Goal: Task Accomplishment & Management: Use online tool/utility

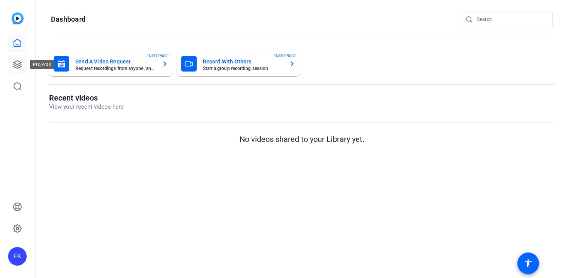
click at [20, 63] on icon at bounding box center [17, 64] width 9 height 9
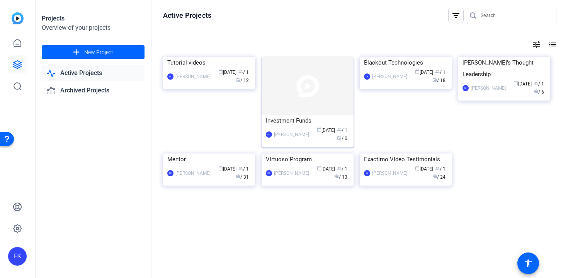
click at [296, 121] on div "Investment Funds" at bounding box center [307, 121] width 83 height 12
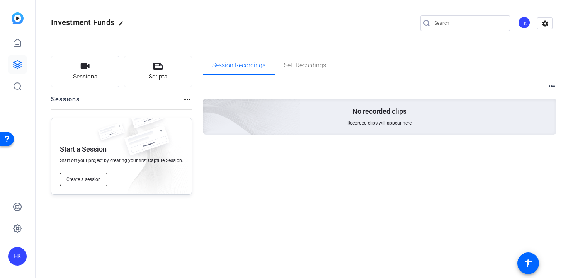
click at [70, 179] on span "Create a session" at bounding box center [83, 179] width 34 height 6
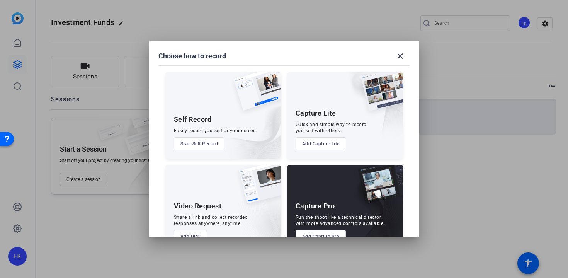
scroll to position [22, 0]
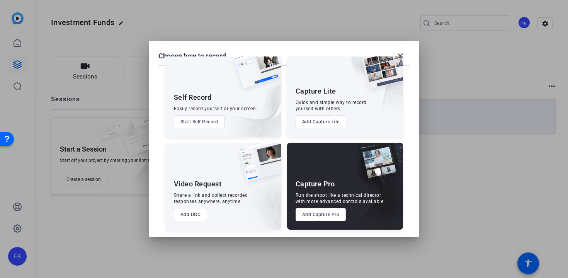
click at [316, 217] on button "Add Capture Pro" at bounding box center [321, 214] width 51 height 13
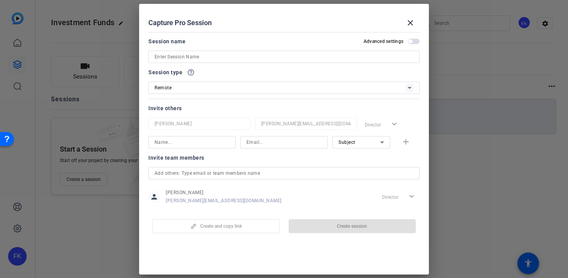
click at [197, 55] on input at bounding box center [284, 56] width 259 height 9
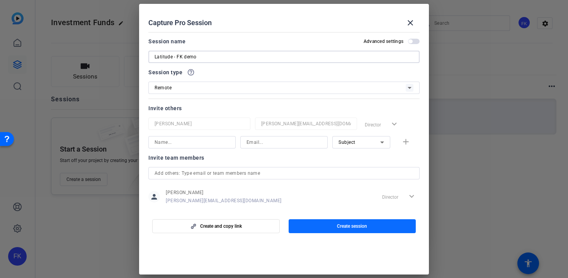
type input "Latitude - FK demo"
click at [340, 224] on span "Create session" at bounding box center [352, 226] width 30 height 6
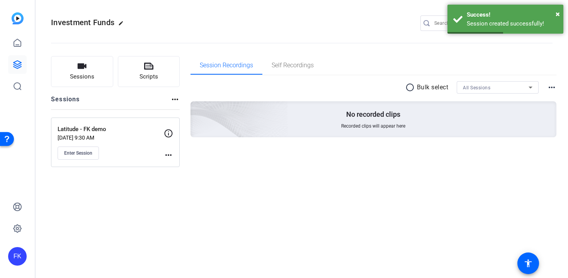
click at [170, 153] on mat-icon "more_horiz" at bounding box center [168, 154] width 9 height 9
click at [185, 165] on span "Edit Session" at bounding box center [187, 165] width 35 height 9
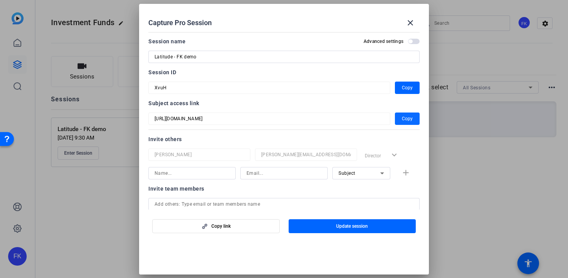
click at [404, 115] on span "Copy" at bounding box center [407, 118] width 11 height 9
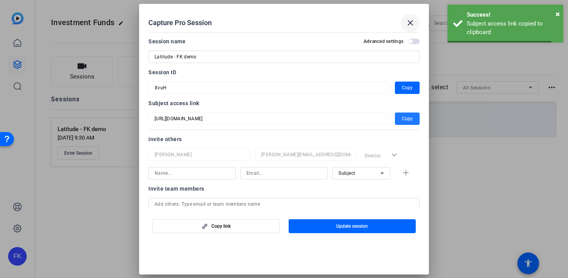
click at [412, 24] on mat-icon "close" at bounding box center [410, 22] width 9 height 9
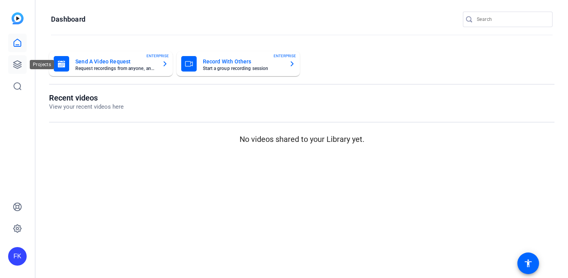
click at [17, 65] on icon at bounding box center [17, 64] width 9 height 9
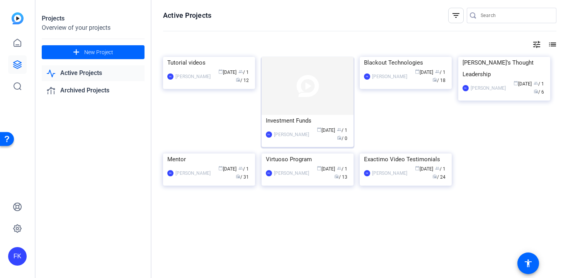
click at [271, 120] on div "Investment Funds" at bounding box center [307, 121] width 83 height 12
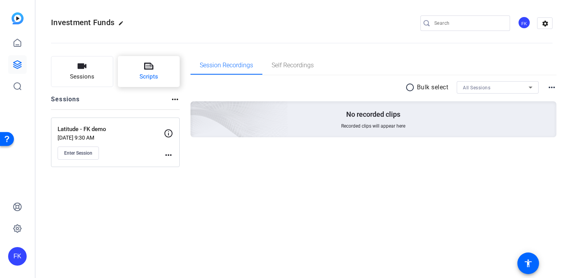
click at [151, 71] on icon at bounding box center [148, 65] width 9 height 9
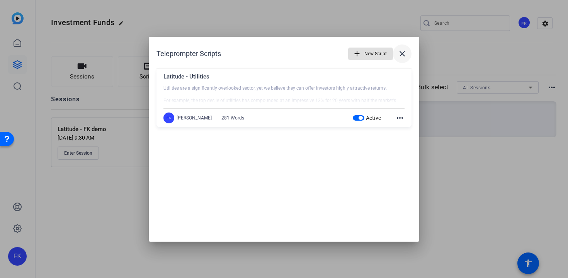
click at [400, 55] on mat-icon "close" at bounding box center [402, 53] width 9 height 9
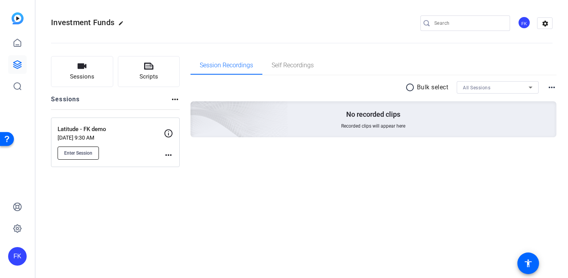
click at [89, 151] on span "Enter Session" at bounding box center [78, 153] width 28 height 6
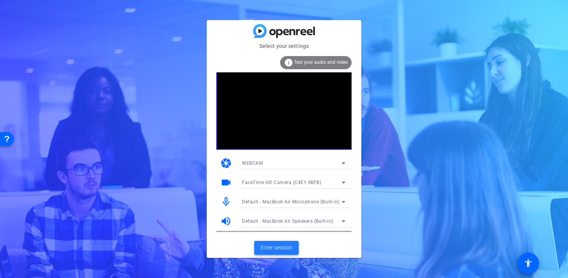
click at [275, 248] on span "Enter session" at bounding box center [276, 247] width 32 height 8
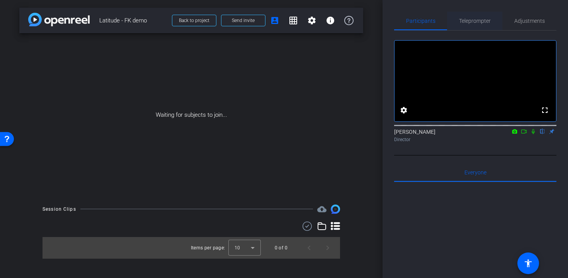
click at [483, 21] on span "Teleprompter" at bounding box center [475, 20] width 32 height 5
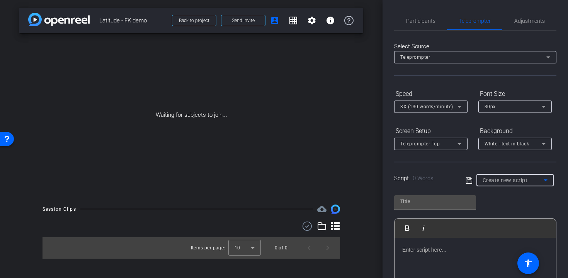
click at [543, 177] on icon at bounding box center [545, 179] width 9 height 9
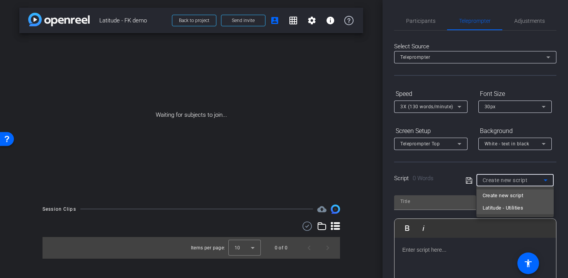
click at [0, 0] on span "Latitude - Utilities" at bounding box center [0, 0] width 0 height 0
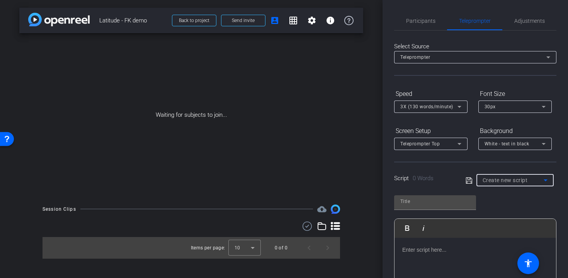
type input "Latitude - Utilities"
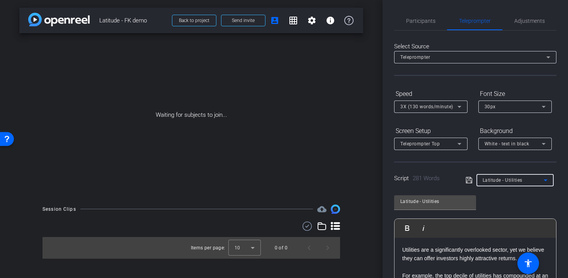
scroll to position [103, 0]
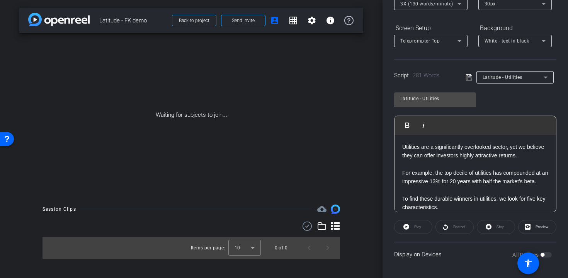
click at [548, 257] on div "All Devices" at bounding box center [531, 255] width 39 height 8
click at [545, 252] on div "All Devices" at bounding box center [531, 255] width 39 height 8
click at [553, 253] on div "Display on Devices All Devices" at bounding box center [475, 253] width 162 height 25
click at [549, 257] on div "All Devices" at bounding box center [531, 255] width 39 height 8
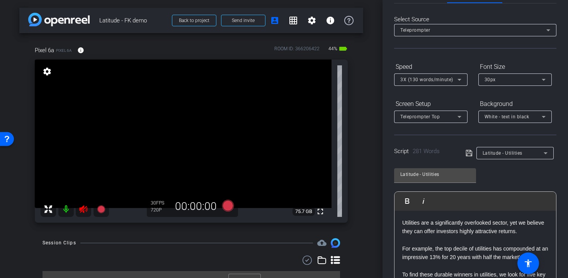
scroll to position [0, 0]
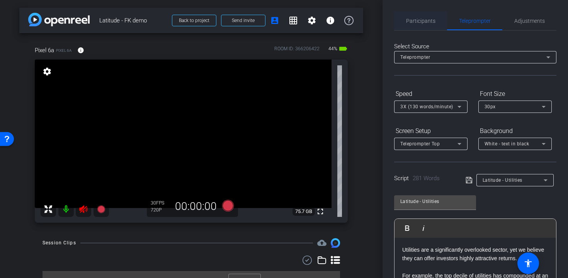
click at [431, 21] on span "Participants" at bounding box center [420, 20] width 29 height 5
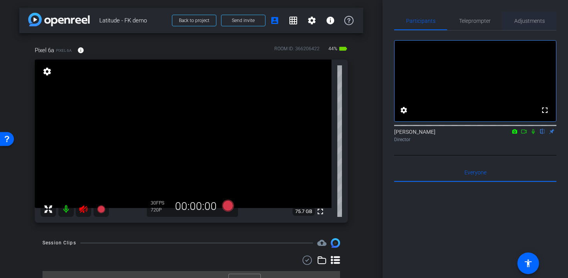
click at [527, 19] on span "Adjustments" at bounding box center [529, 20] width 31 height 5
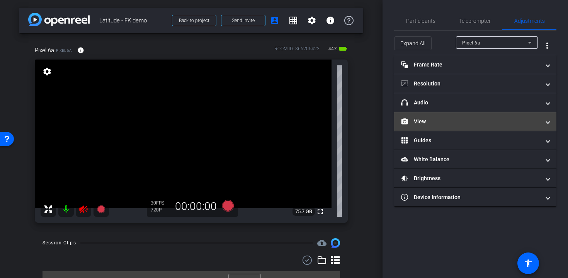
click at [465, 124] on mat-panel-title "View" at bounding box center [470, 121] width 139 height 8
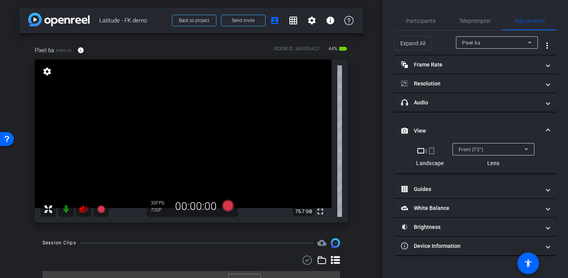
click at [432, 151] on mat-icon "crop_portrait" at bounding box center [431, 150] width 9 height 9
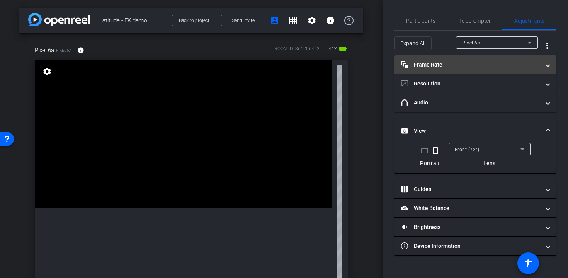
click at [456, 71] on mat-expansion-panel-header "Frame Rate Frame Rate" at bounding box center [475, 64] width 162 height 19
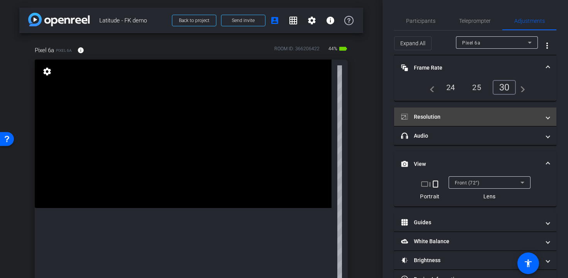
click at [458, 116] on mat-panel-title "Resolution" at bounding box center [470, 117] width 139 height 8
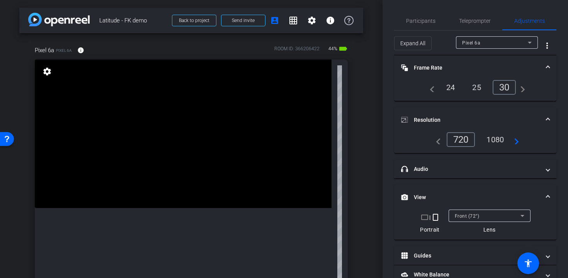
click at [489, 140] on div "1080" at bounding box center [495, 139] width 29 height 13
click at [421, 24] on span "Participants" at bounding box center [420, 21] width 29 height 19
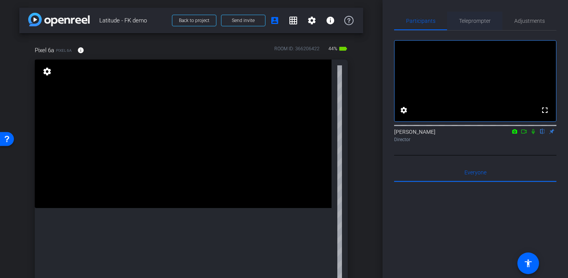
click at [462, 22] on span "Teleprompter" at bounding box center [475, 20] width 32 height 5
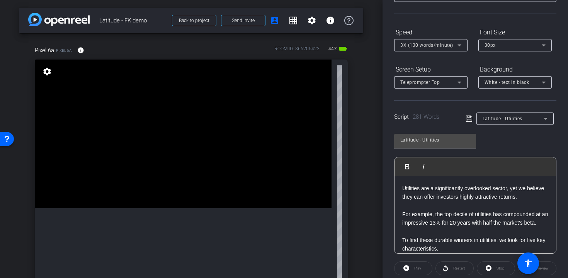
scroll to position [144, 0]
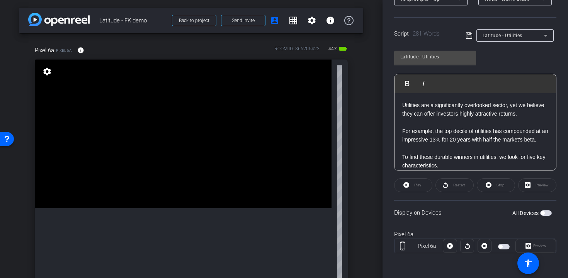
click at [549, 216] on button "All Devices" at bounding box center [546, 212] width 12 height 5
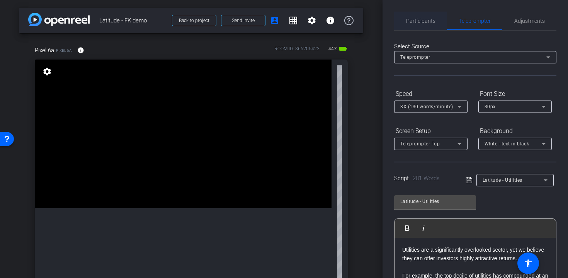
click at [425, 22] on span "Participants" at bounding box center [420, 20] width 29 height 5
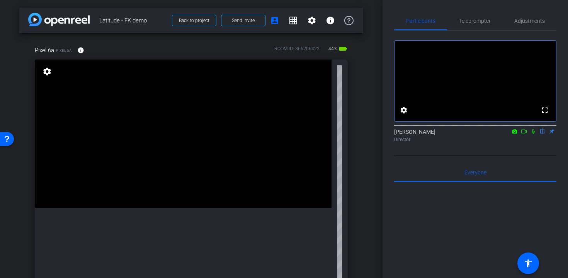
click at [523, 134] on icon at bounding box center [524, 131] width 6 height 5
click at [541, 134] on icon at bounding box center [542, 131] width 6 height 5
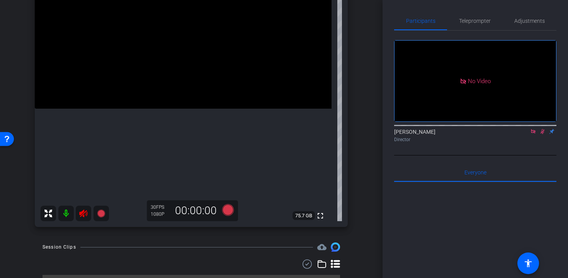
scroll to position [97, 0]
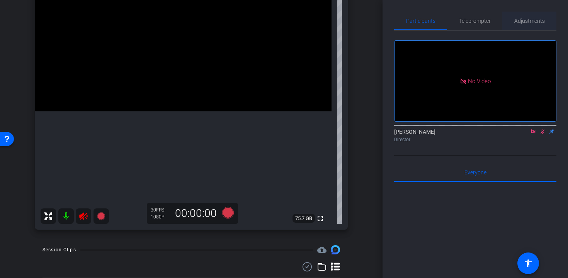
click at [513, 19] on div "Adjustments" at bounding box center [529, 21] width 54 height 19
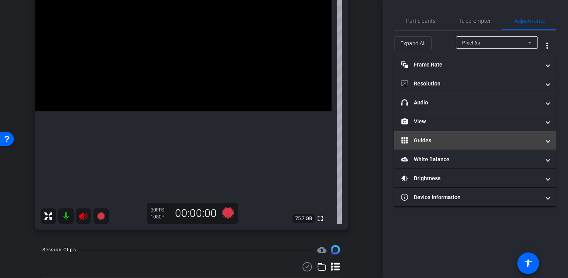
click at [445, 144] on mat-panel-title "Guides" at bounding box center [470, 140] width 139 height 8
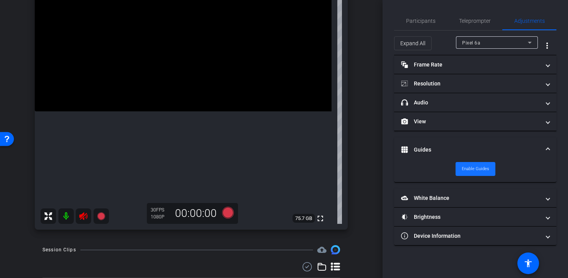
click at [483, 170] on span "Enable Guides" at bounding box center [475, 169] width 27 height 12
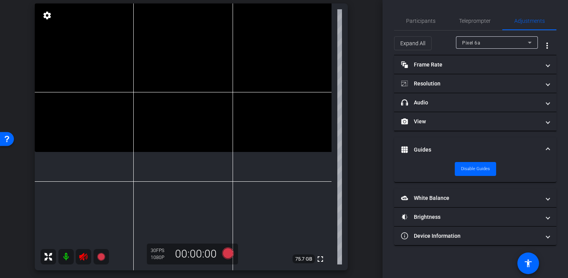
scroll to position [51, 0]
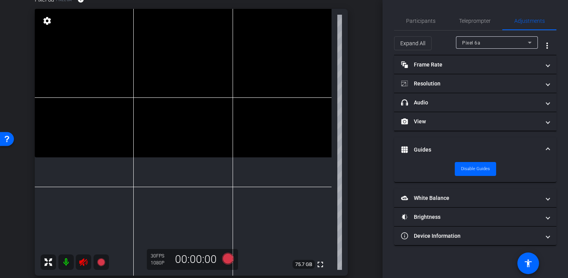
click at [83, 262] on icon at bounding box center [83, 262] width 8 height 8
click at [473, 15] on span "Teleprompter" at bounding box center [475, 21] width 32 height 19
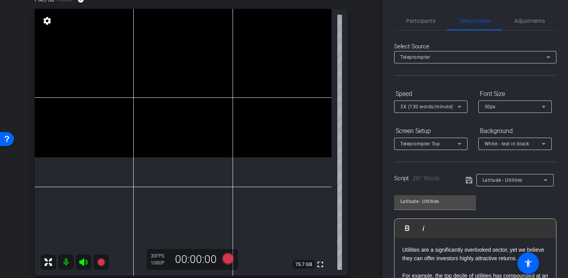
click at [448, 110] on div "3X (130 words/minute)" at bounding box center [428, 107] width 57 height 10
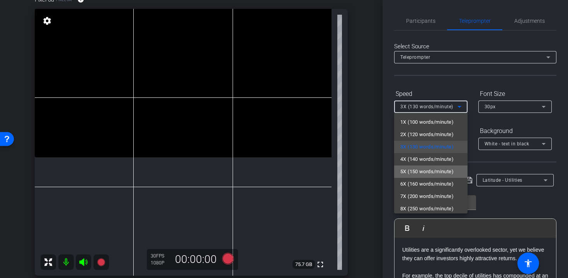
click at [430, 167] on span "5X (150 words/minute)" at bounding box center [426, 171] width 53 height 9
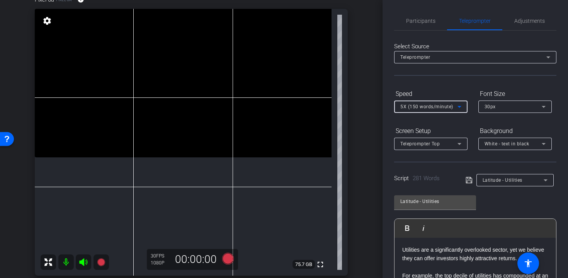
click at [360, 90] on div "Pixel 6a Pixel 6a info ROOM ID: 366206422 44% battery_std fullscreen settings 7…" at bounding box center [191, 133] width 344 height 301
click at [413, 21] on span "Participants" at bounding box center [420, 20] width 29 height 5
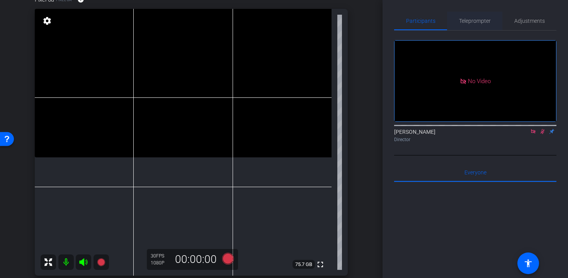
click at [483, 22] on span "Teleprompter" at bounding box center [475, 20] width 32 height 5
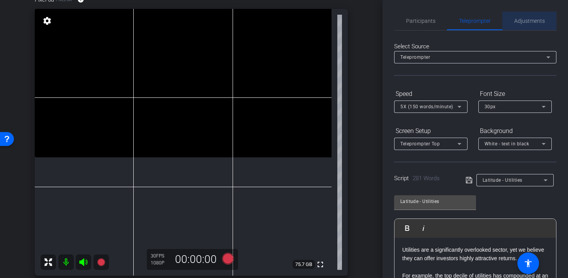
click at [531, 21] on span "Adjustments" at bounding box center [529, 20] width 31 height 5
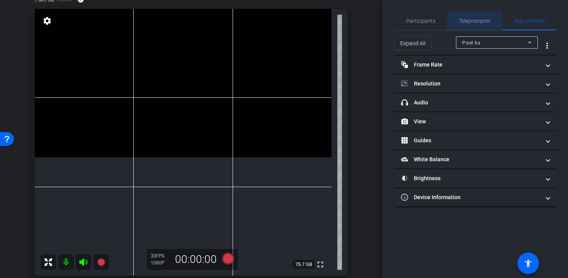
click at [488, 20] on span "Teleprompter" at bounding box center [475, 20] width 32 height 5
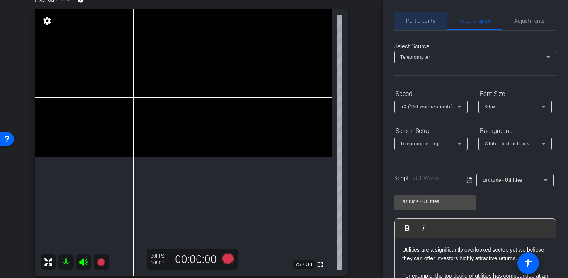
click at [399, 22] on div "Participants" at bounding box center [420, 21] width 53 height 19
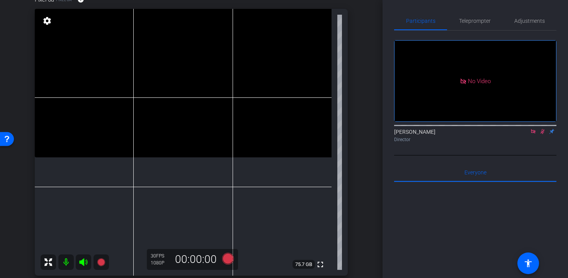
click at [542, 129] on icon at bounding box center [542, 131] width 4 height 5
click at [533, 129] on icon at bounding box center [533, 131] width 4 height 4
click at [482, 20] on span "Teleprompter" at bounding box center [475, 20] width 32 height 5
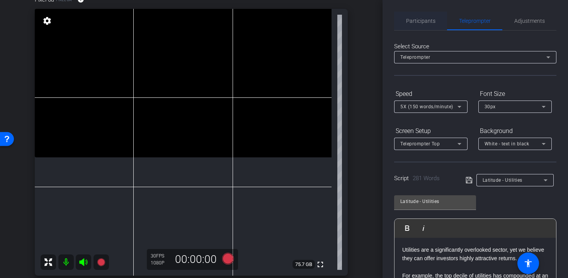
click at [429, 20] on span "Participants" at bounding box center [420, 20] width 29 height 5
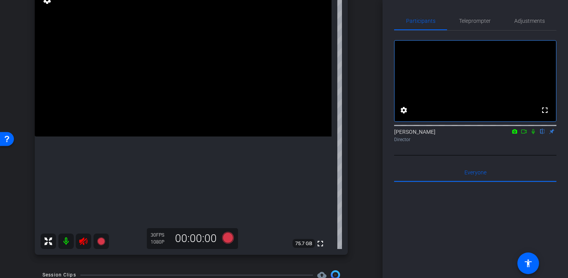
scroll to position [71, 0]
click at [82, 242] on icon at bounding box center [83, 242] width 8 height 8
click at [488, 19] on span "Teleprompter" at bounding box center [475, 20] width 32 height 5
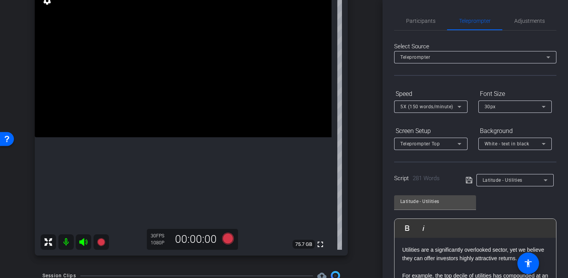
scroll to position [144, 0]
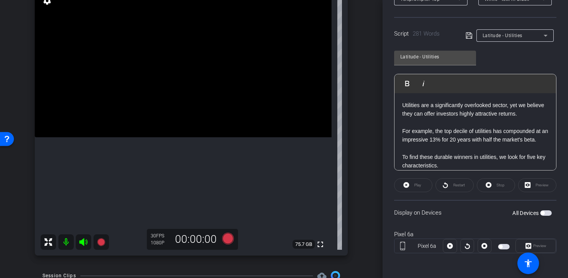
click at [549, 214] on span "button" at bounding box center [546, 212] width 12 height 5
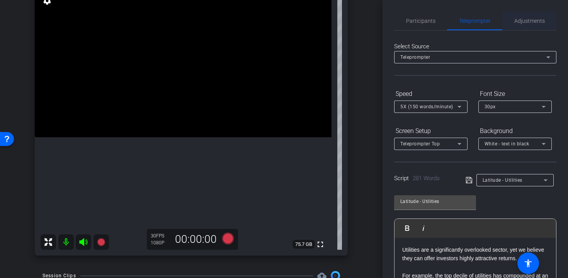
click at [527, 19] on span "Adjustments" at bounding box center [529, 20] width 31 height 5
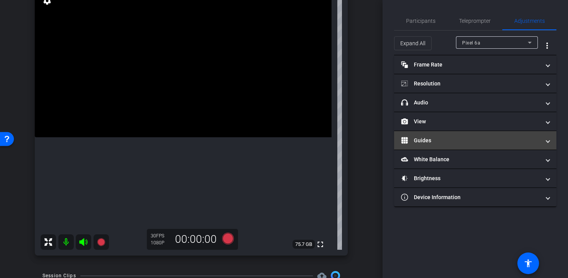
click at [457, 141] on mat-panel-title "Guides" at bounding box center [470, 140] width 139 height 8
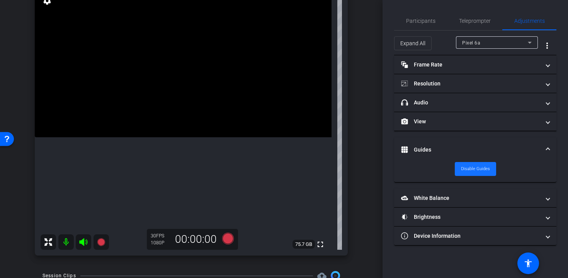
click at [471, 170] on span "Disable Guides" at bounding box center [475, 169] width 29 height 12
click at [475, 18] on span "Teleprompter" at bounding box center [475, 20] width 32 height 5
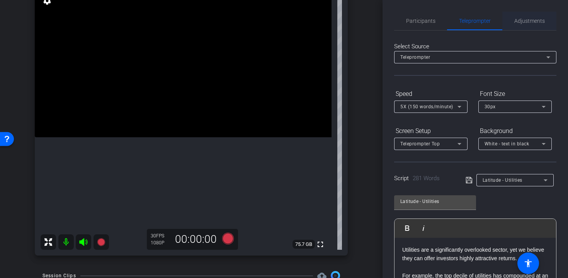
click at [530, 25] on span "Adjustments" at bounding box center [529, 21] width 31 height 19
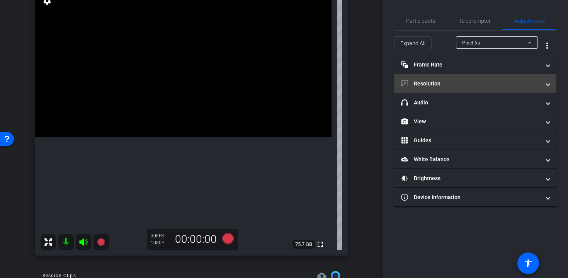
click at [514, 86] on mat-panel-title "Resolution" at bounding box center [470, 84] width 139 height 8
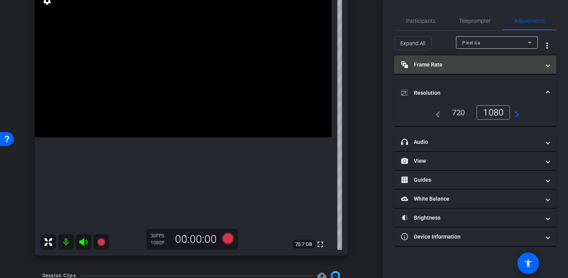
click at [459, 66] on mat-panel-title "Frame Rate Frame Rate" at bounding box center [470, 65] width 139 height 8
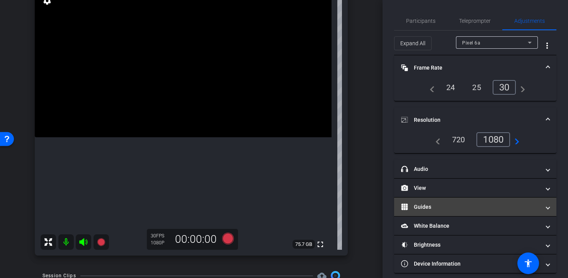
click at [451, 203] on mat-panel-title "Guides" at bounding box center [470, 207] width 139 height 8
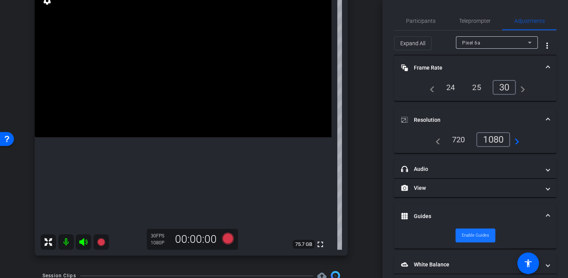
click at [467, 237] on span "Enable Guides" at bounding box center [475, 235] width 27 height 12
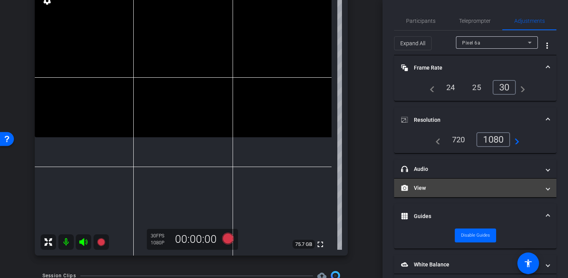
click at [431, 185] on mat-panel-title "View" at bounding box center [470, 188] width 139 height 8
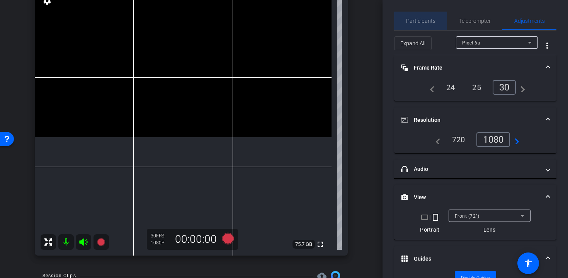
click at [425, 23] on span "Participants" at bounding box center [420, 20] width 29 height 5
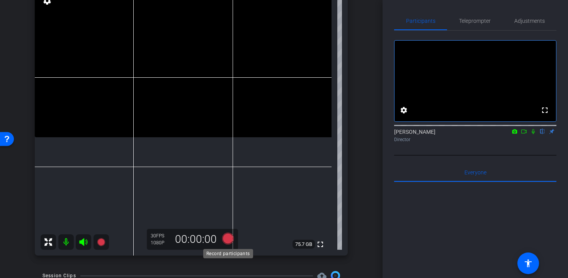
click at [229, 238] on icon at bounding box center [228, 239] width 12 height 12
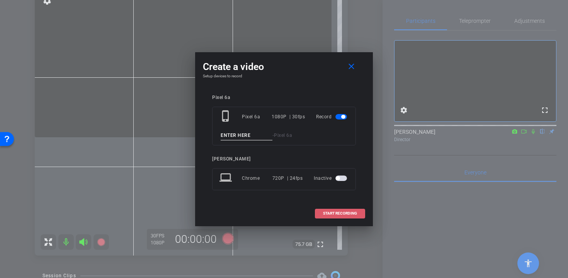
click at [336, 214] on span "START RECORDING" at bounding box center [340, 213] width 34 height 4
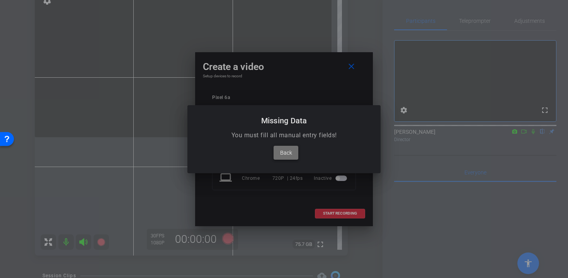
click at [282, 150] on span "Back" at bounding box center [286, 152] width 12 height 9
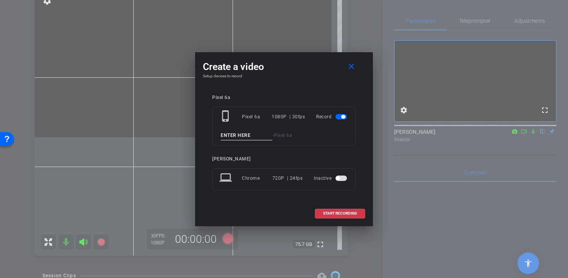
click at [242, 134] on input at bounding box center [247, 136] width 52 height 10
type input "Take One"
click at [333, 214] on span "START RECORDING" at bounding box center [340, 213] width 34 height 4
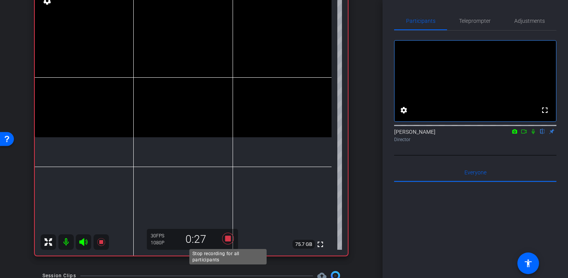
click at [225, 240] on icon at bounding box center [228, 239] width 12 height 12
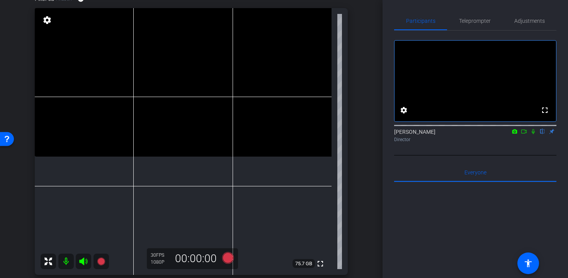
scroll to position [53, 0]
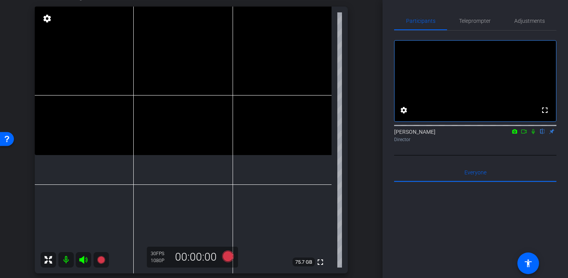
click at [534, 134] on icon at bounding box center [533, 131] width 6 height 5
click at [534, 134] on icon at bounding box center [533, 131] width 4 height 5
click at [415, 23] on span "Participants" at bounding box center [420, 20] width 29 height 5
click at [403, 115] on mat-icon "settings" at bounding box center [403, 109] width 9 height 9
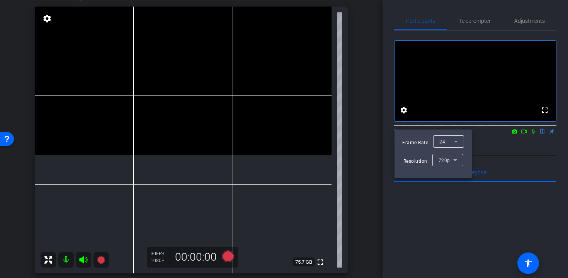
click at [377, 123] on div at bounding box center [284, 139] width 568 height 278
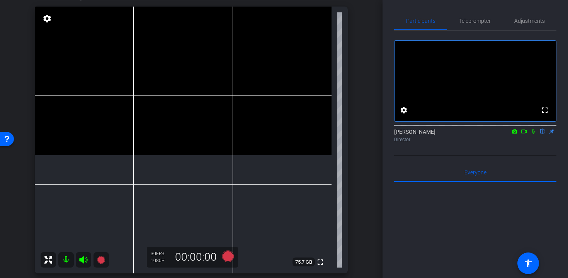
click at [533, 134] on icon at bounding box center [533, 131] width 6 height 5
click at [227, 255] on icon at bounding box center [228, 256] width 12 height 12
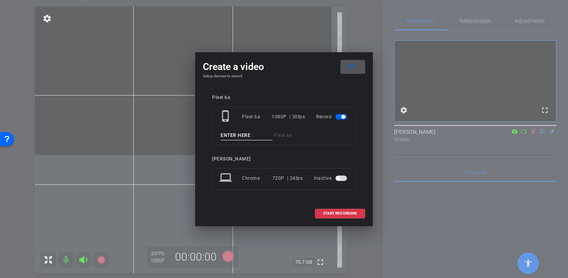
click at [235, 134] on input at bounding box center [247, 136] width 52 height 10
type input "Take Two"
click at [347, 214] on span "START RECORDING" at bounding box center [340, 213] width 34 height 4
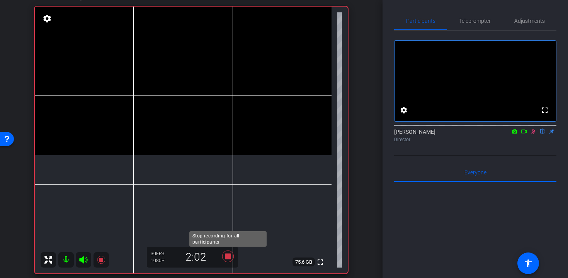
click at [225, 256] on icon at bounding box center [228, 256] width 19 height 14
click at [535, 134] on icon at bounding box center [533, 131] width 6 height 5
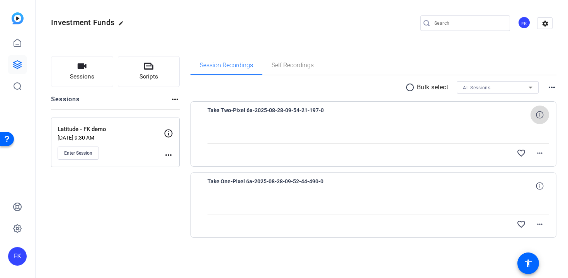
click at [538, 110] on span at bounding box center [539, 114] width 19 height 19
click at [540, 226] on mat-icon "more_horiz" at bounding box center [539, 223] width 9 height 9
click at [537, 185] on div at bounding box center [284, 139] width 568 height 278
click at [539, 185] on icon at bounding box center [539, 185] width 7 height 7
click at [561, 140] on div "Sessions Scripts Sessions more_horiz Latitude - FK demo Aug 28, 2025 @ 9:30 AM …" at bounding box center [302, 159] width 532 height 226
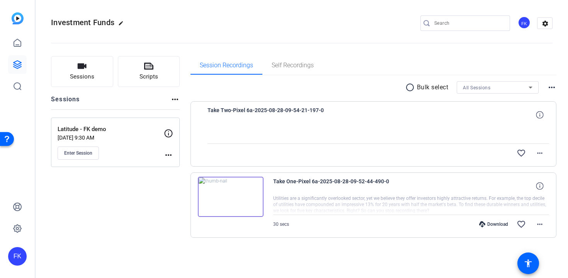
click at [232, 195] on img at bounding box center [231, 197] width 66 height 40
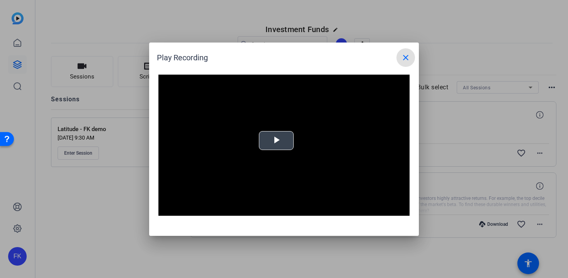
click at [276, 140] on span "Video Player" at bounding box center [276, 140] width 0 height 0
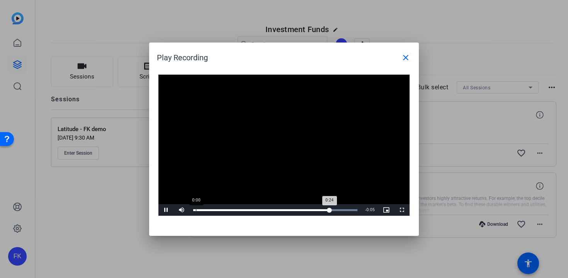
click at [196, 211] on div "Loaded : 100.00% 0:00 0:24" at bounding box center [275, 210] width 172 height 12
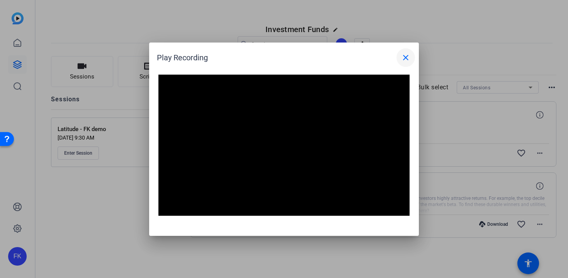
click at [0, 0] on mat-icon "close" at bounding box center [0, 0] width 0 height 0
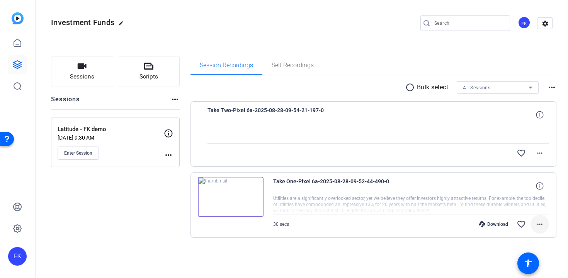
click at [543, 224] on mat-icon "more_horiz" at bounding box center [539, 223] width 9 height 9
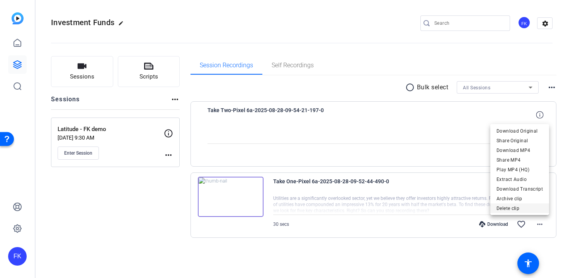
click at [520, 206] on span "Delete clip" at bounding box center [519, 208] width 46 height 9
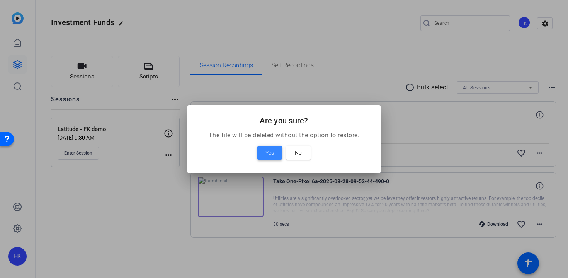
click at [278, 150] on span at bounding box center [269, 152] width 25 height 19
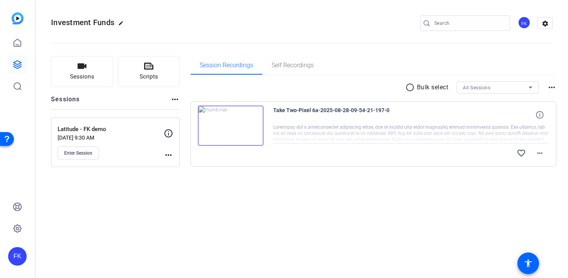
click at [232, 127] on img at bounding box center [231, 125] width 66 height 40
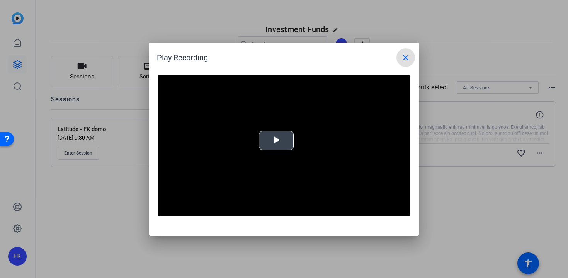
click at [0, 0] on span "Video Player" at bounding box center [0, 0] width 0 height 0
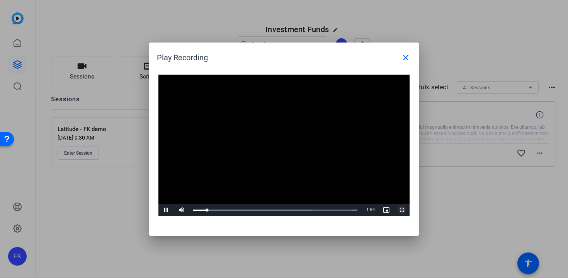
click at [401, 210] on span "Video Player" at bounding box center [401, 210] width 15 height 0
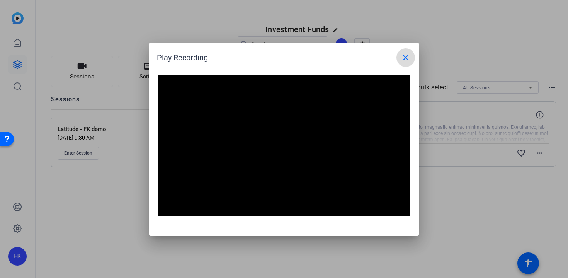
click at [0, 0] on mat-icon "close" at bounding box center [0, 0] width 0 height 0
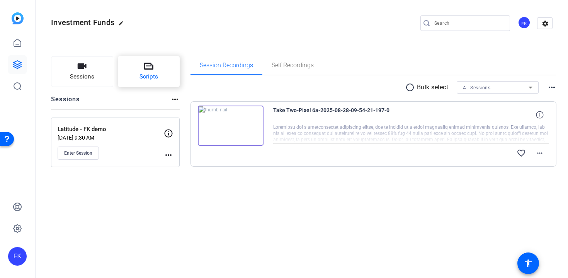
click at [161, 69] on button "Scripts" at bounding box center [149, 71] width 62 height 31
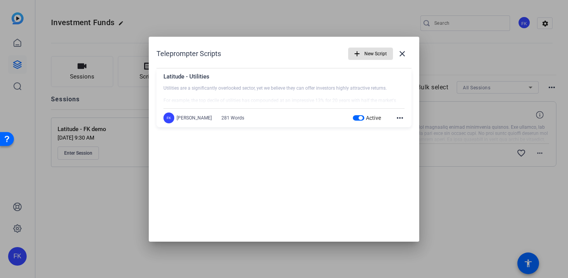
click at [395, 117] on mat-icon "more_horiz" at bounding box center [399, 117] width 9 height 9
click at [407, 131] on span "Edit" at bounding box center [416, 128] width 31 height 9
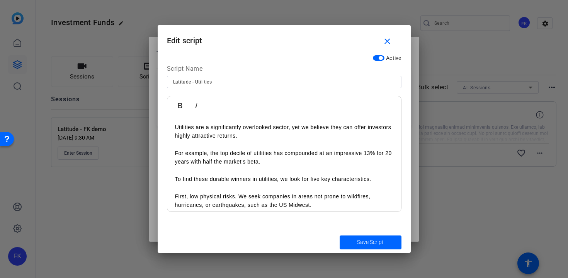
click at [270, 144] on p "Utilities are a significantly overlooked sector, yet we believe they can offer …" at bounding box center [284, 149] width 218 height 52
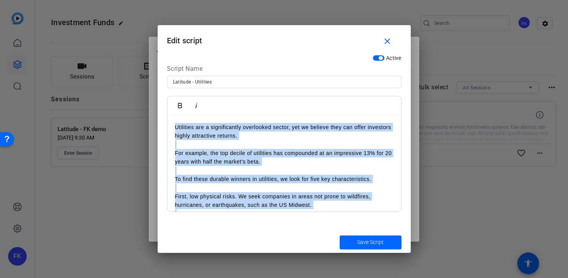
copy div "Loremipsu dol s ametconsectet adipiscing elitse, doe te incidid utla etd magna …"
click at [386, 41] on mat-icon "close" at bounding box center [387, 42] width 10 height 10
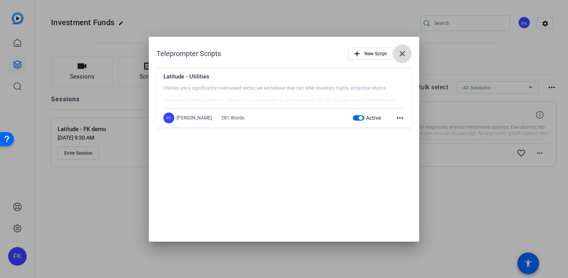
click at [402, 53] on mat-icon "close" at bounding box center [402, 53] width 9 height 9
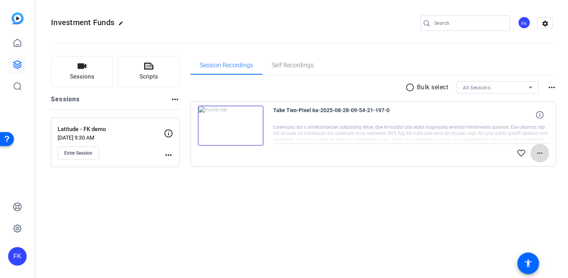
click at [540, 151] on mat-icon "more_horiz" at bounding box center [539, 152] width 9 height 9
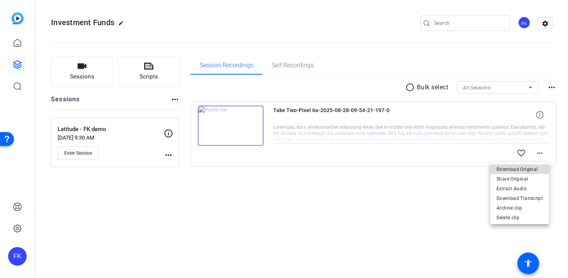
click at [530, 169] on span "Download Original" at bounding box center [519, 169] width 46 height 9
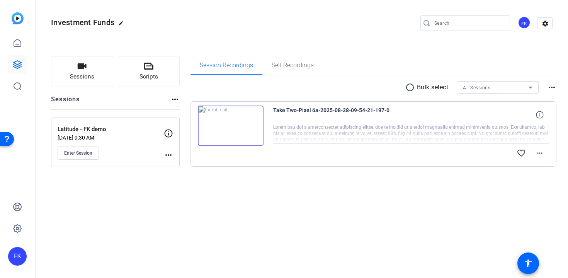
click at [231, 122] on img at bounding box center [231, 125] width 66 height 40
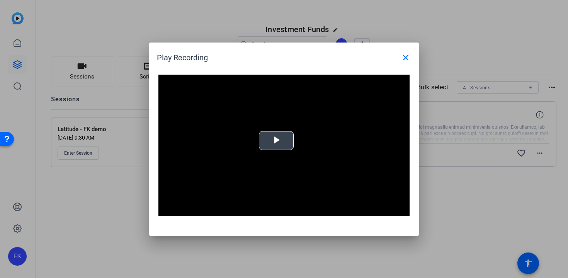
click at [276, 140] on span "Video Player" at bounding box center [276, 140] width 0 height 0
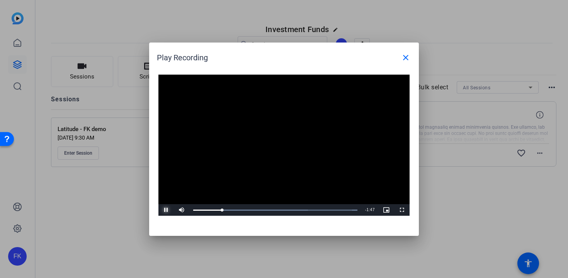
click at [166, 210] on span "Video Player" at bounding box center [165, 210] width 15 height 0
click at [350, 209] on div "2:03" at bounding box center [350, 210] width 0 height 2
click at [167, 210] on span "Video Player" at bounding box center [165, 210] width 15 height 0
click at [336, 210] on div "Loaded : 100.00% 1:52 2:05" at bounding box center [275, 210] width 164 height 2
click at [167, 210] on span "Video Player" at bounding box center [165, 210] width 15 height 0
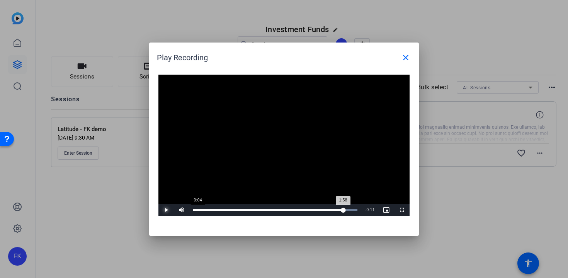
click at [219, 210] on div "1:58" at bounding box center [268, 210] width 150 height 2
click at [204, 210] on div "0:08" at bounding box center [204, 210] width 0 height 2
click at [163, 210] on span "Video Player" at bounding box center [165, 210] width 15 height 0
drag, startPoint x: 222, startPoint y: 209, endPoint x: 180, endPoint y: 210, distance: 42.1
click at [180, 210] on div "Play Unmute 0% Current Time 0:00 / Duration 2:09 Loaded : 100.00% 0:00 0:00 Str…" at bounding box center [283, 210] width 251 height 12
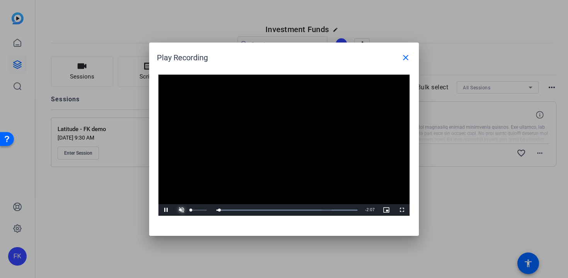
click at [183, 210] on span "Video Player" at bounding box center [181, 210] width 15 height 0
drag, startPoint x: 217, startPoint y: 208, endPoint x: 205, endPoint y: 208, distance: 12.0
click at [205, 208] on div "Loaded : 100.00% 0:06 0:06" at bounding box center [275, 210] width 172 height 12
drag, startPoint x: 204, startPoint y: 210, endPoint x: 186, endPoint y: 210, distance: 18.2
click at [186, 210] on div "Play Unmute 0% Current Time 0:00 / Duration 2:09 Loaded : 100.00% 0:00 0:00 Str…" at bounding box center [283, 210] width 251 height 12
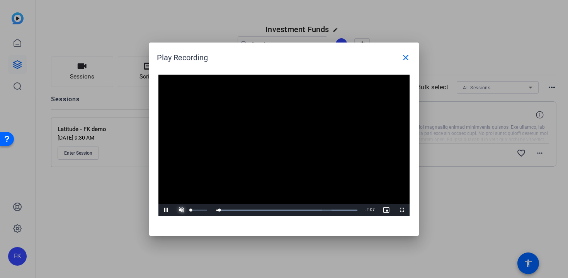
click at [181, 210] on span "Video Player" at bounding box center [181, 210] width 15 height 0
drag, startPoint x: 200, startPoint y: 209, endPoint x: 192, endPoint y: 210, distance: 7.4
click at [193, 210] on div "0:00" at bounding box center [193, 210] width 0 height 2
click at [343, 210] on div "Loaded : 100.00% 1:58 1:58" at bounding box center [275, 210] width 164 height 2
click at [340, 210] on div "1:55" at bounding box center [340, 210] width 0 height 2
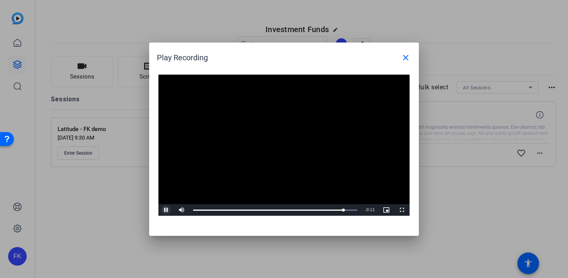
click at [165, 210] on span "Video Player" at bounding box center [165, 210] width 15 height 0
click at [408, 57] on mat-icon "close" at bounding box center [405, 57] width 9 height 9
